Goal: Contribute content: Add original content to the website for others to see

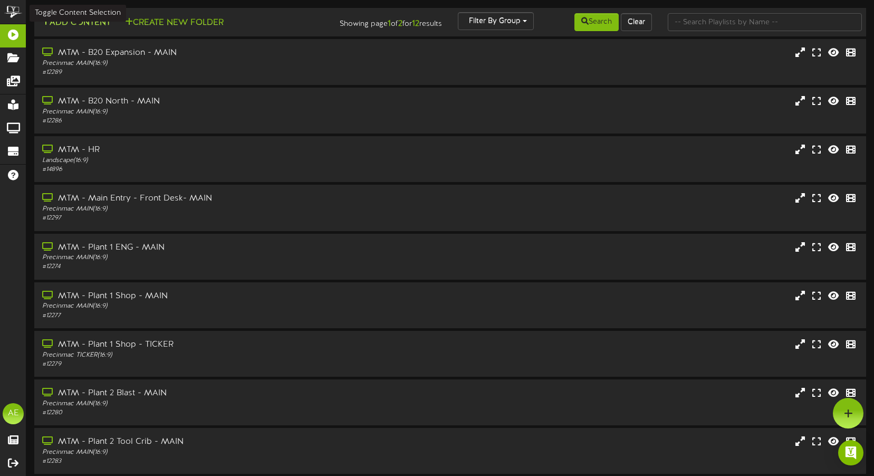
click at [85, 27] on button "Add Content" at bounding box center [76, 22] width 75 height 13
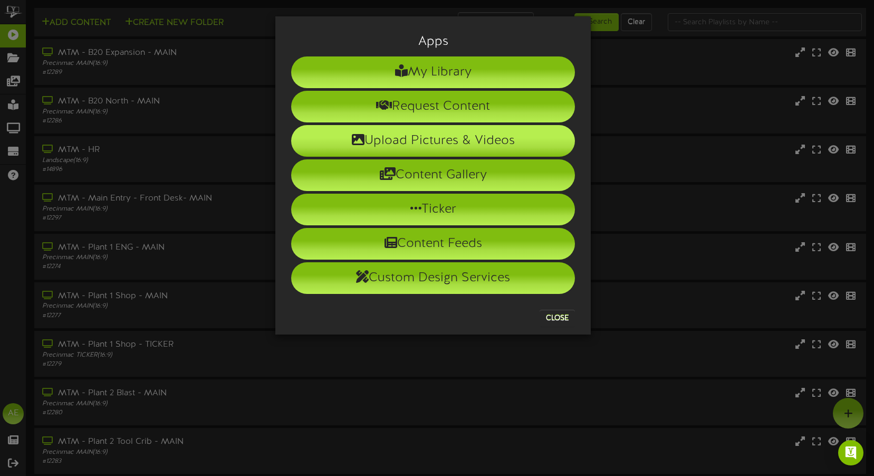
click at [423, 145] on li "Upload Pictures & Videos" at bounding box center [433, 141] width 284 height 32
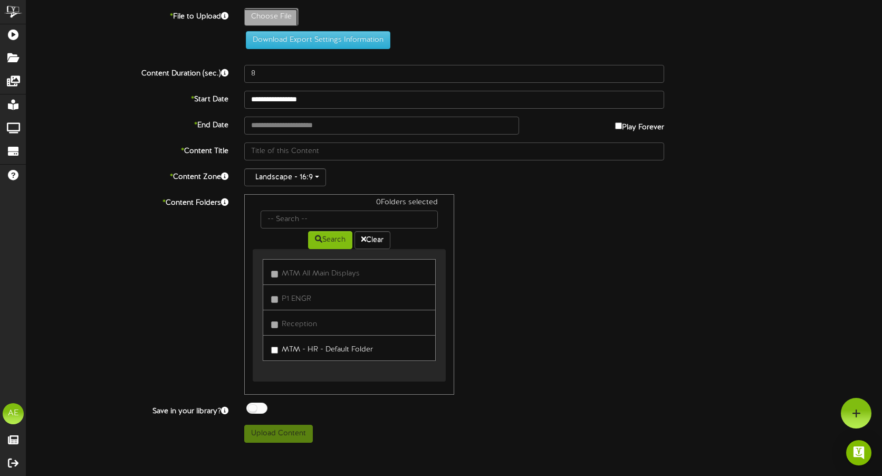
type input "**********"
type input "EACPizza"
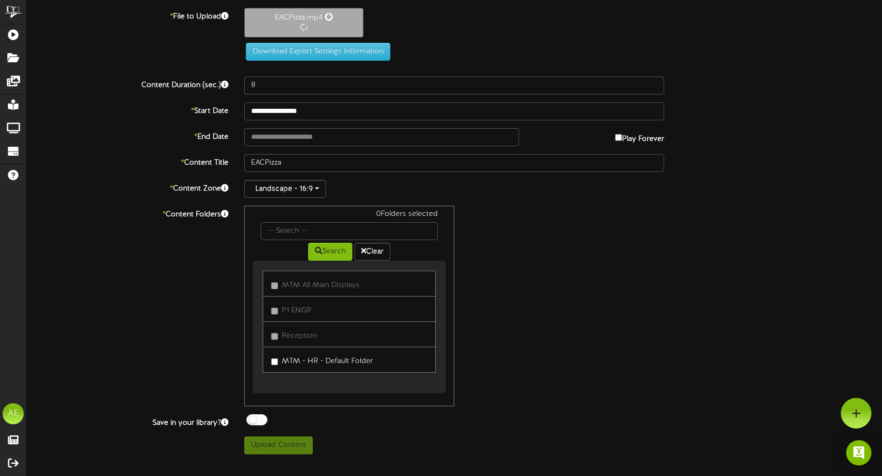
type input "16"
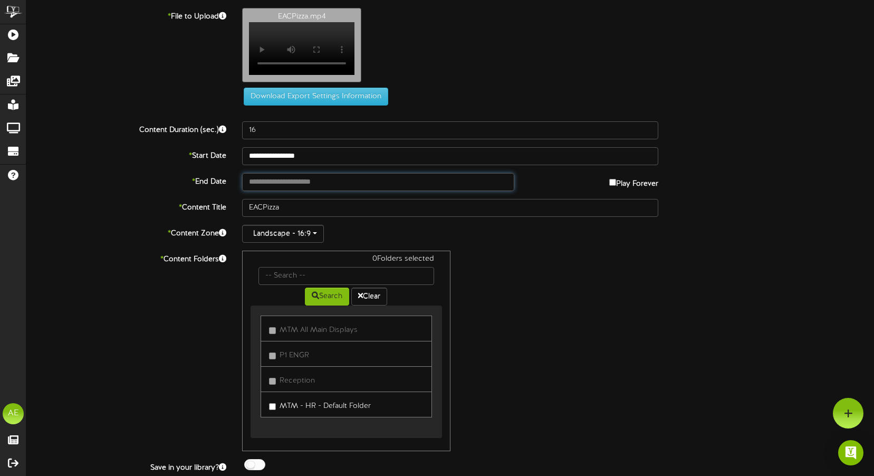
click at [331, 188] on input "text" at bounding box center [378, 182] width 272 height 18
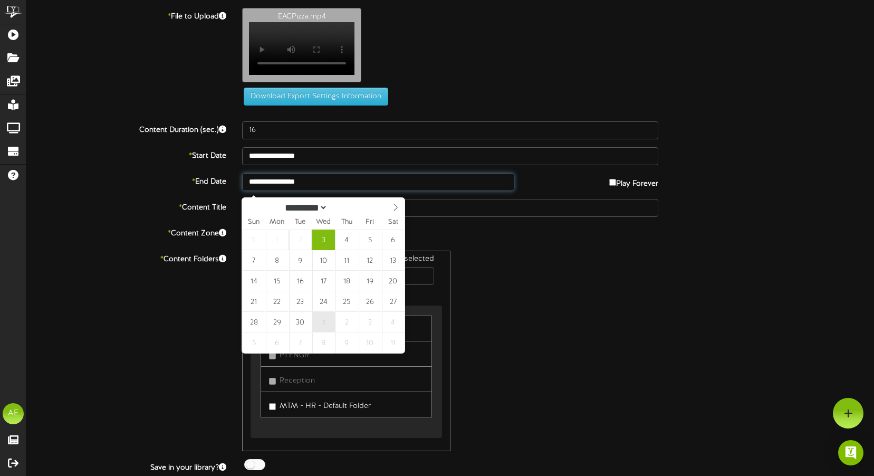
type input "**********"
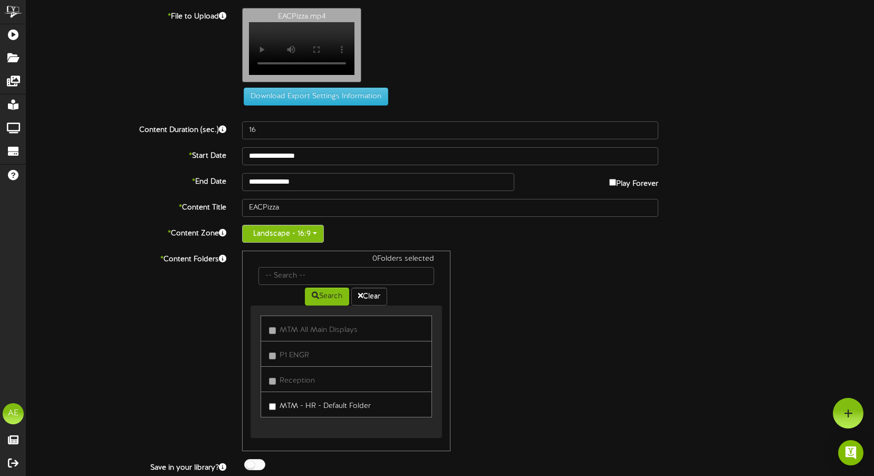
click at [317, 243] on button "Landscape - 16:9" at bounding box center [283, 234] width 82 height 18
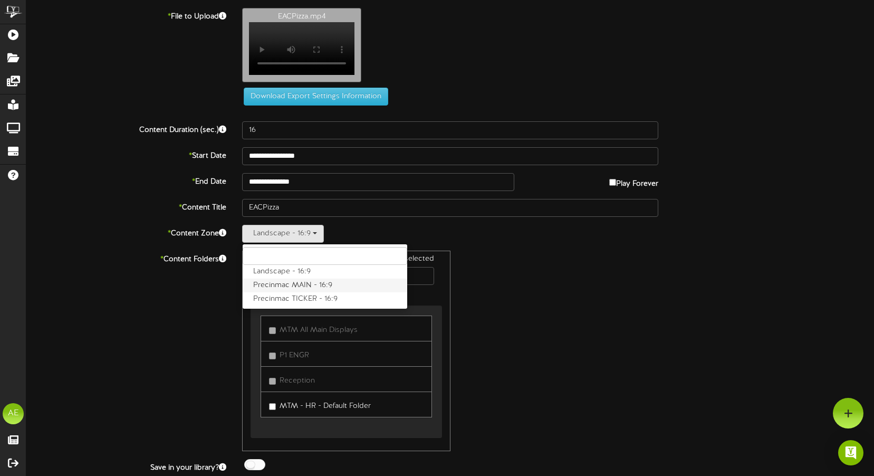
click at [314, 289] on label "Precinmac MAIN - 16:9" at bounding box center [325, 286] width 165 height 14
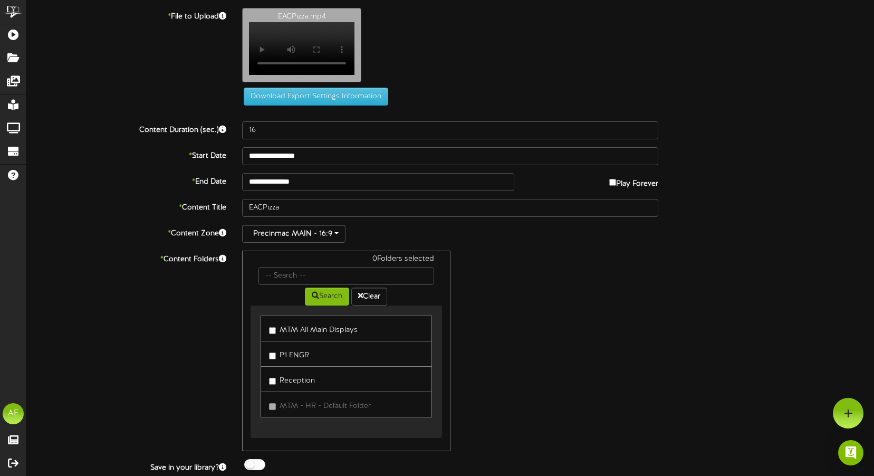
drag, startPoint x: 290, startPoint y: 332, endPoint x: 446, endPoint y: 354, distance: 157.6
click at [290, 332] on label "MTM All Main Displays" at bounding box center [313, 328] width 89 height 14
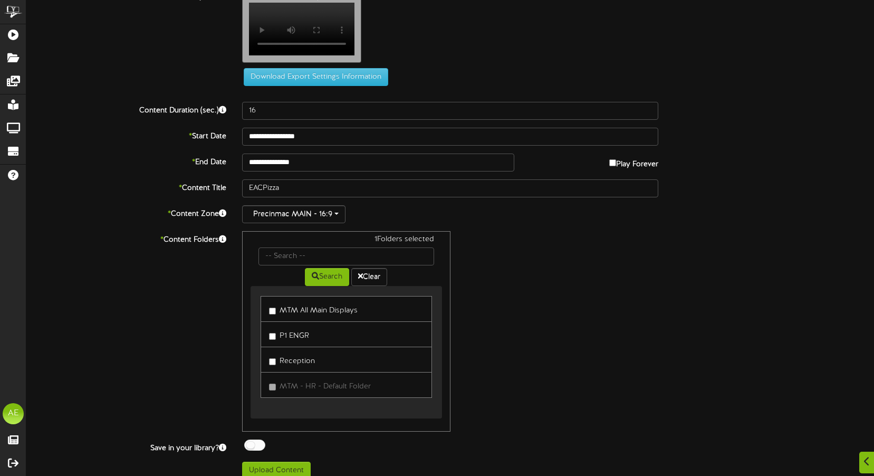
scroll to position [37, 0]
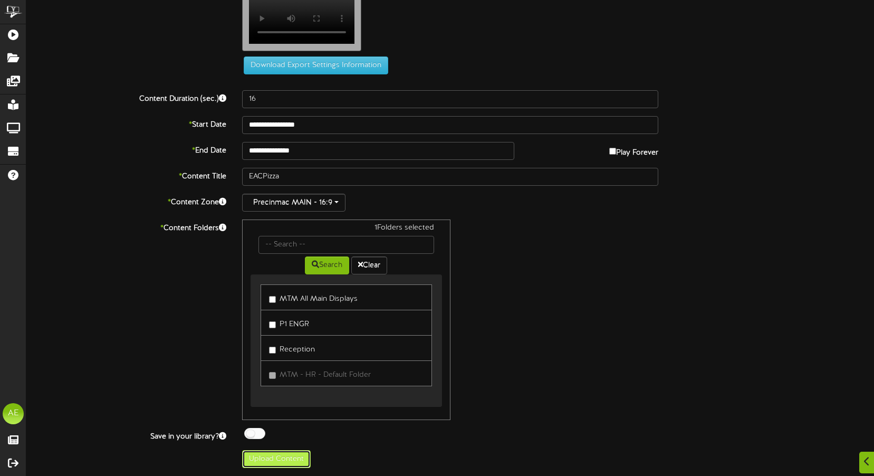
click at [281, 462] on button "Upload Content" at bounding box center [276, 459] width 69 height 18
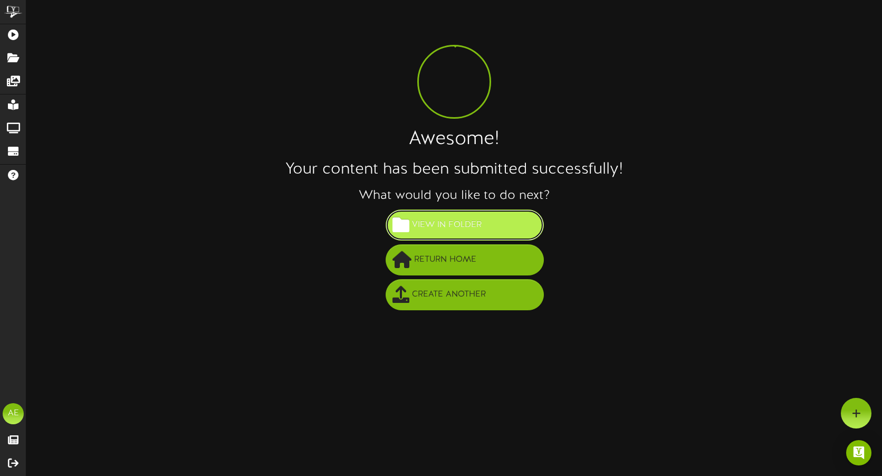
click at [444, 229] on span "View in Folder" at bounding box center [446, 224] width 75 height 17
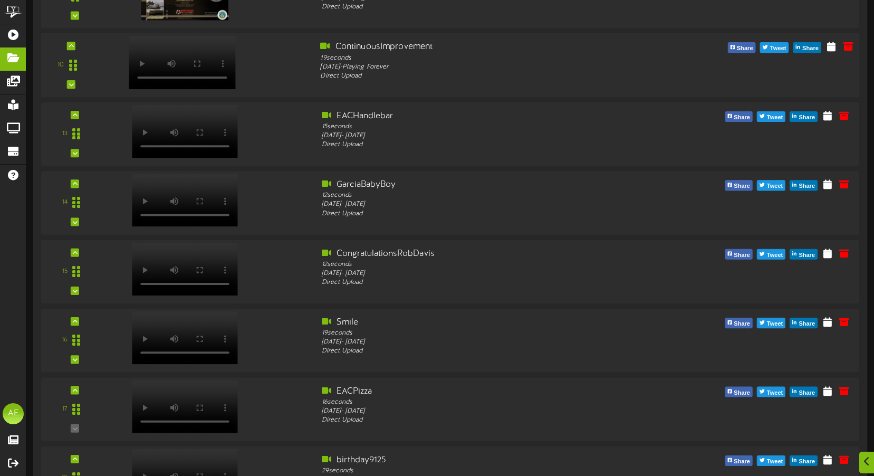
scroll to position [864, 0]
